Goal: Information Seeking & Learning: Find specific fact

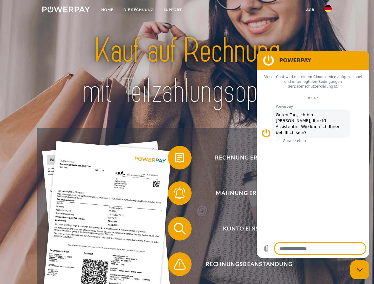
click at [66, 10] on img at bounding box center [66, 10] width 48 height 6
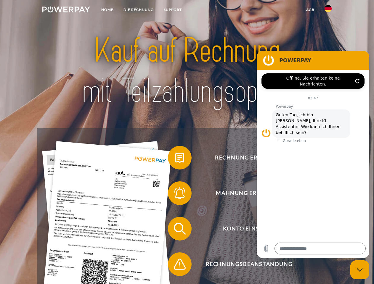
click at [328, 10] on img at bounding box center [328, 8] width 7 height 7
click at [310, 10] on link "agb" at bounding box center [310, 9] width 18 height 11
click at [175, 159] on span at bounding box center [171, 158] width 30 height 30
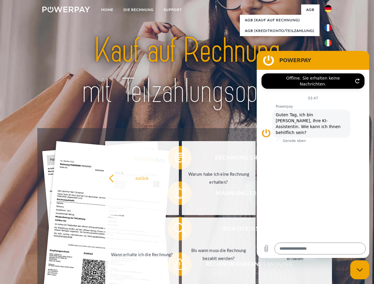
click at [175, 195] on div "Rechnung erhalten? Mahnung erhalten? Konto einsehen" at bounding box center [186, 246] width 299 height 237
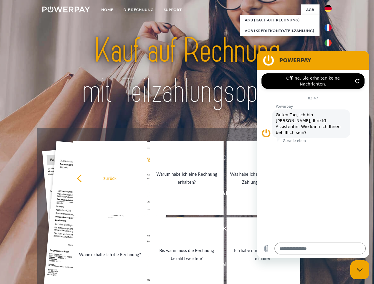
click at [175, 230] on link "Bis wann muss die Rechnung bezahlt werden?" at bounding box center [187, 255] width 74 height 74
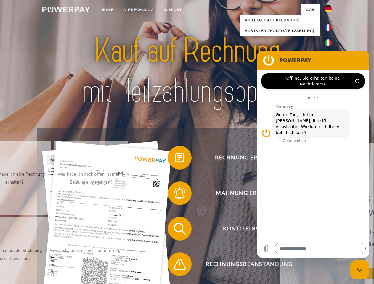
click at [175, 266] on span at bounding box center [171, 265] width 30 height 30
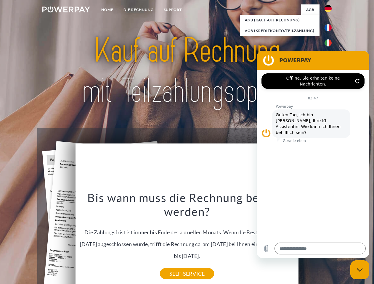
click at [360, 270] on icon "Messaging-Fenster schließen" at bounding box center [360, 270] width 6 height 4
type textarea "*"
